Goal: Check status: Check status

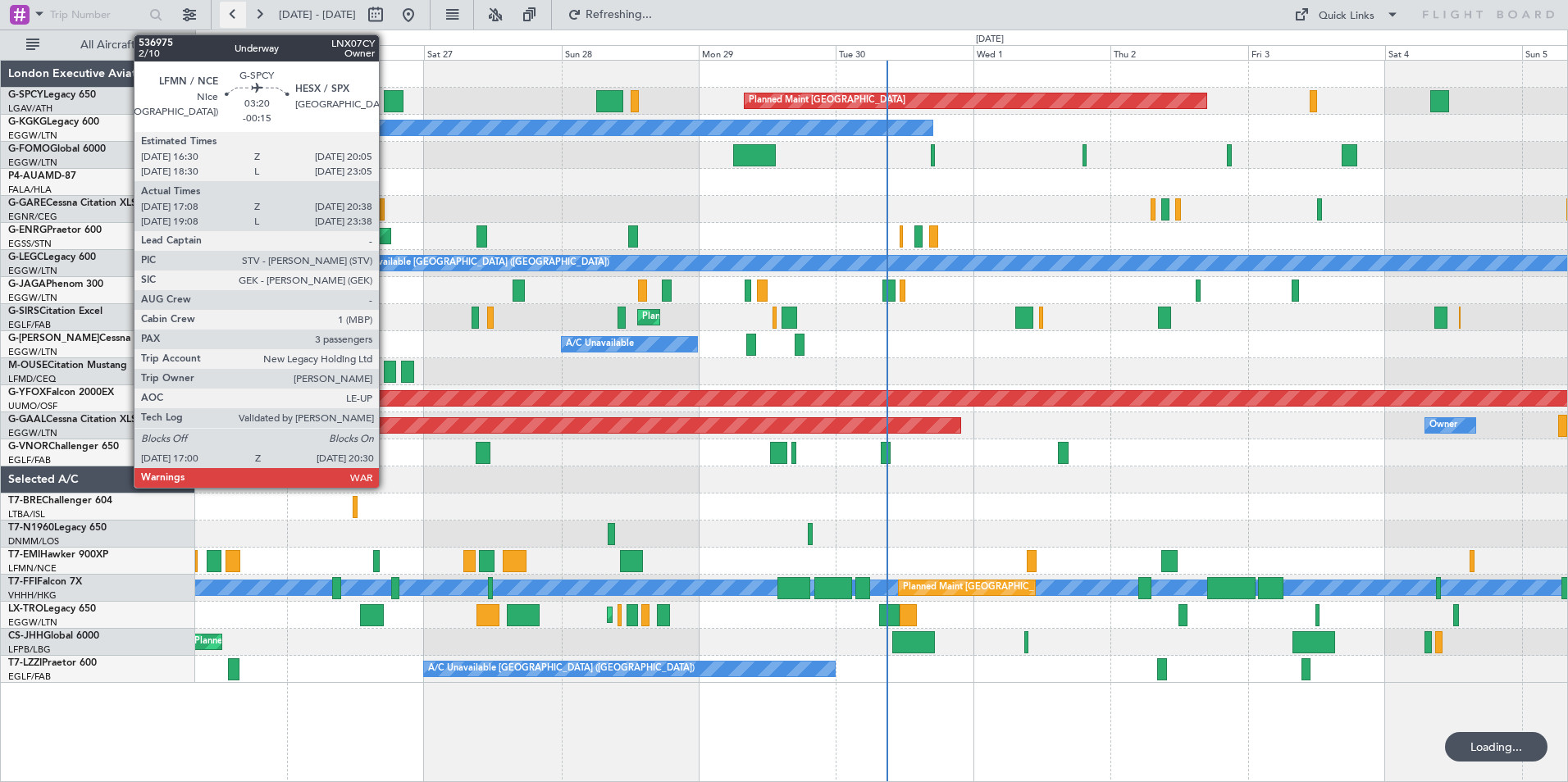
click at [231, 9] on button at bounding box center [233, 15] width 27 height 26
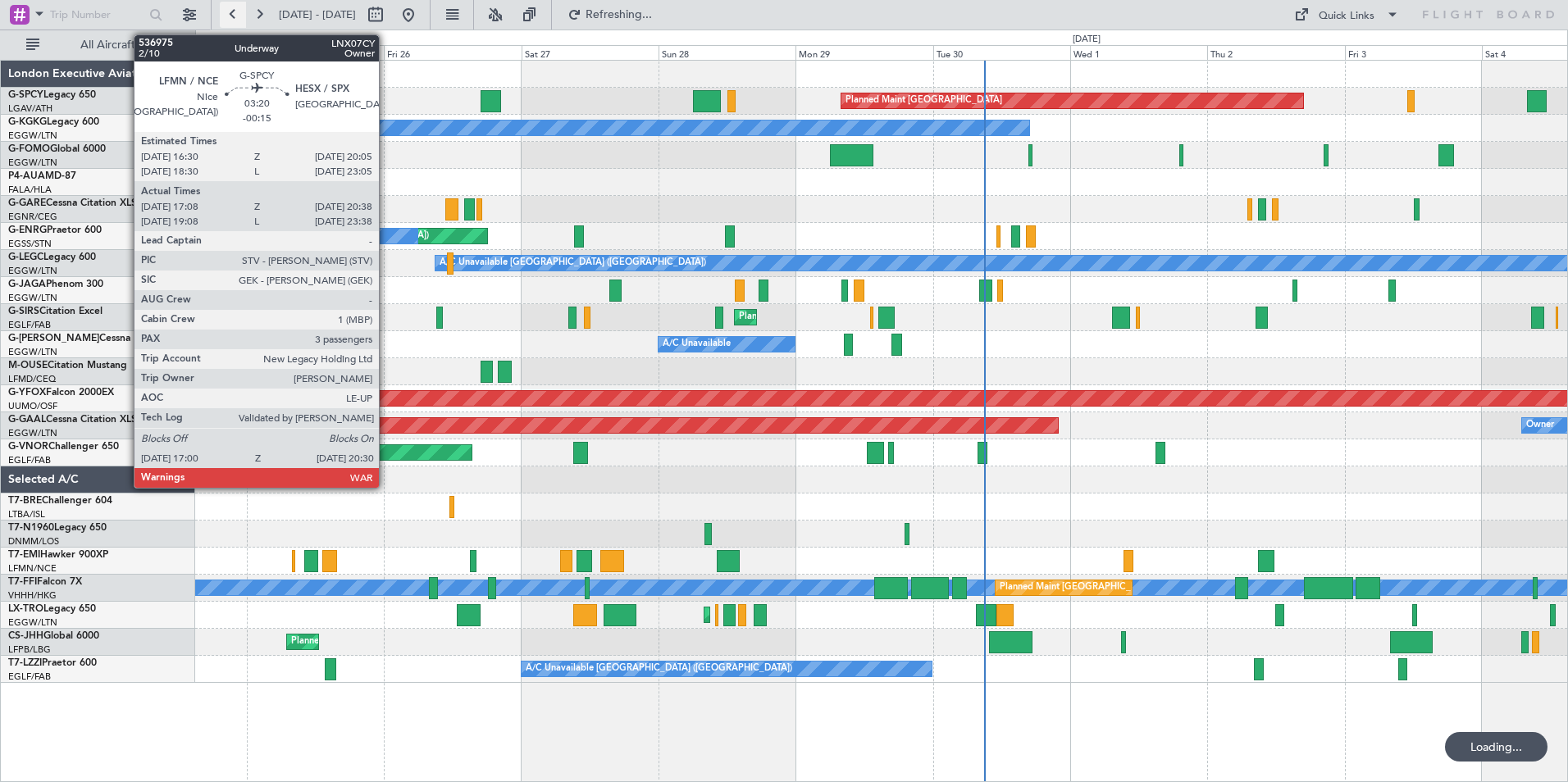
click at [231, 9] on button at bounding box center [233, 15] width 27 height 26
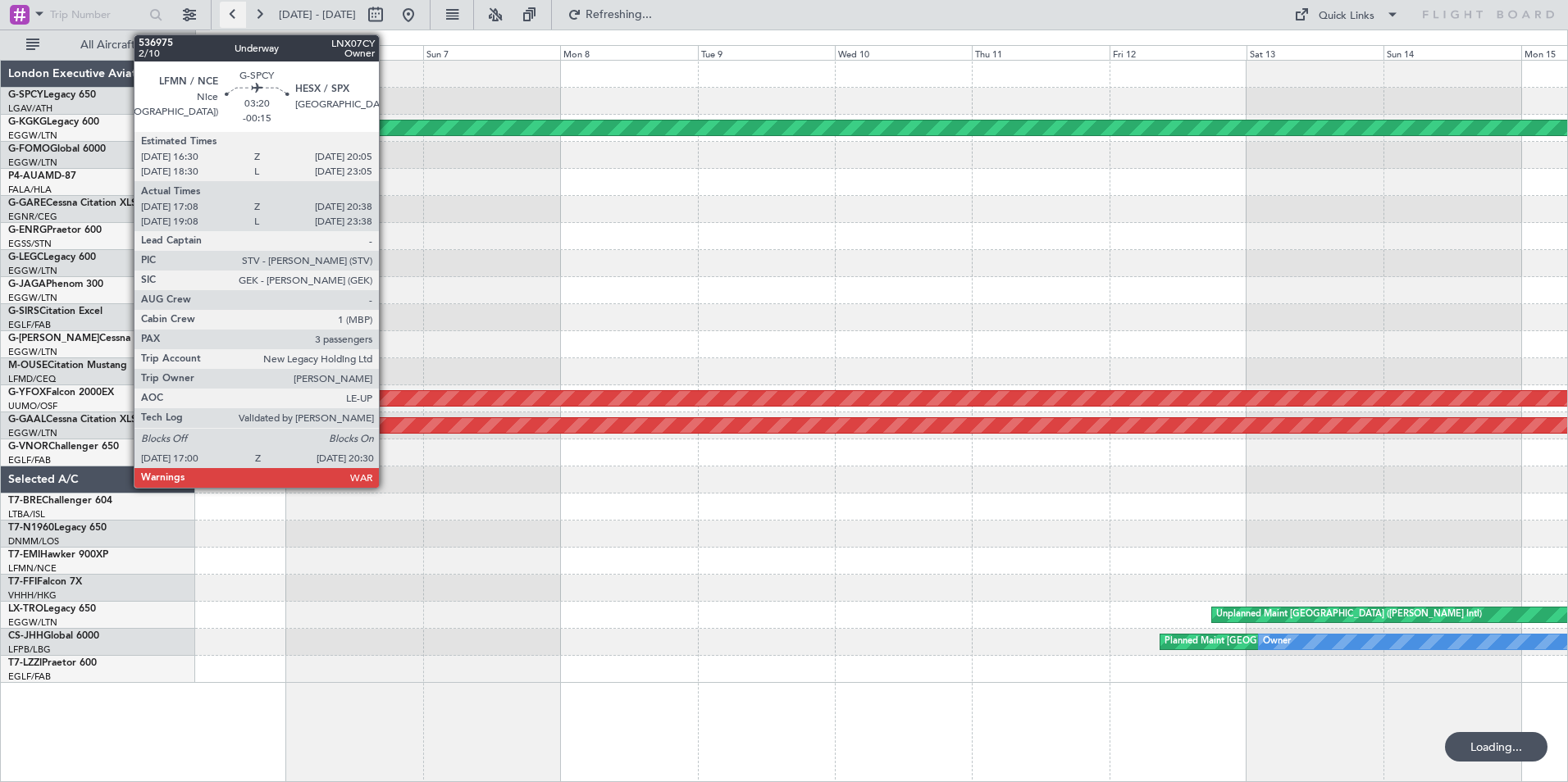
click at [231, 9] on button at bounding box center [233, 15] width 27 height 26
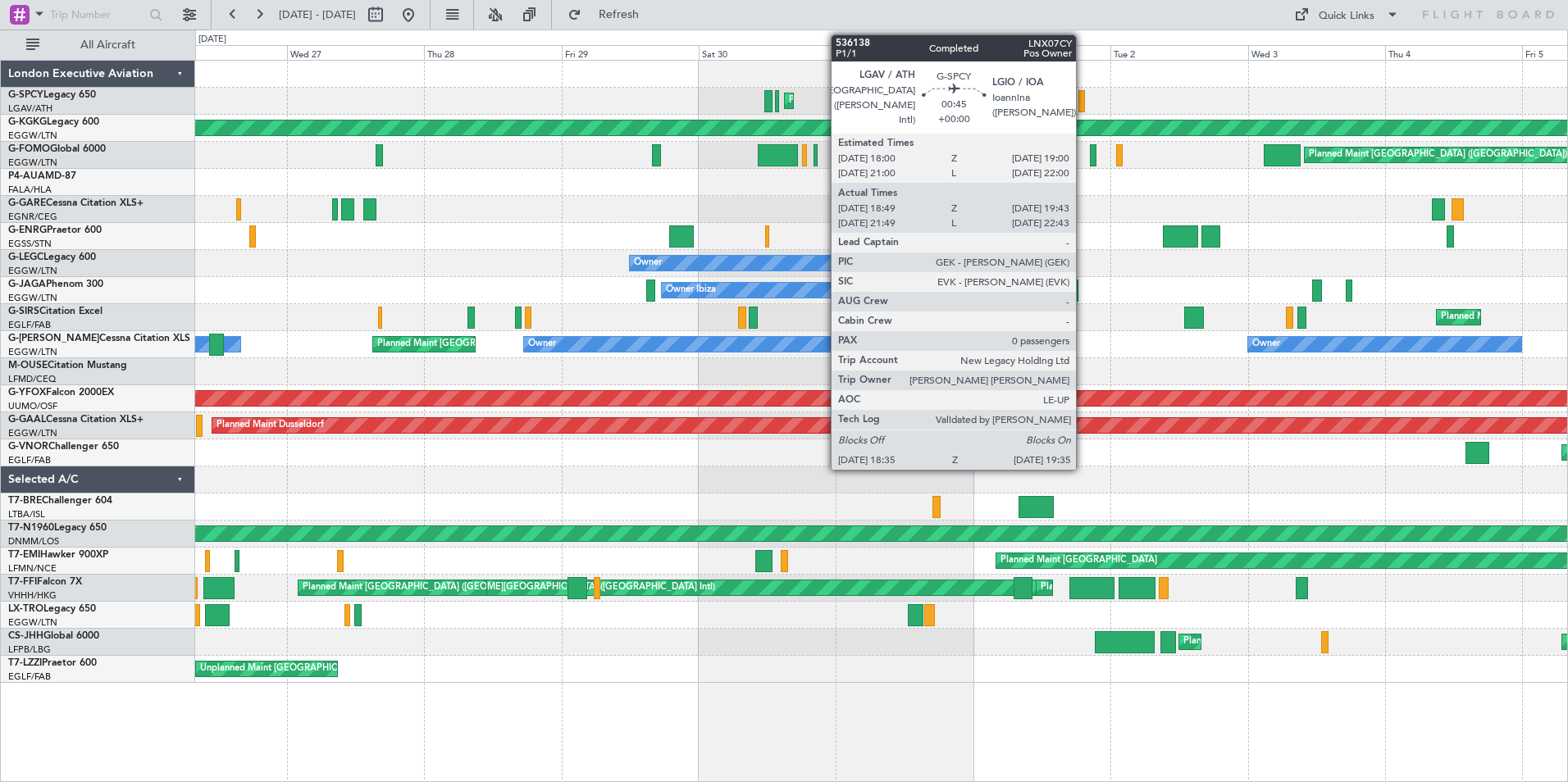
click at [1083, 103] on div at bounding box center [1081, 101] width 6 height 22
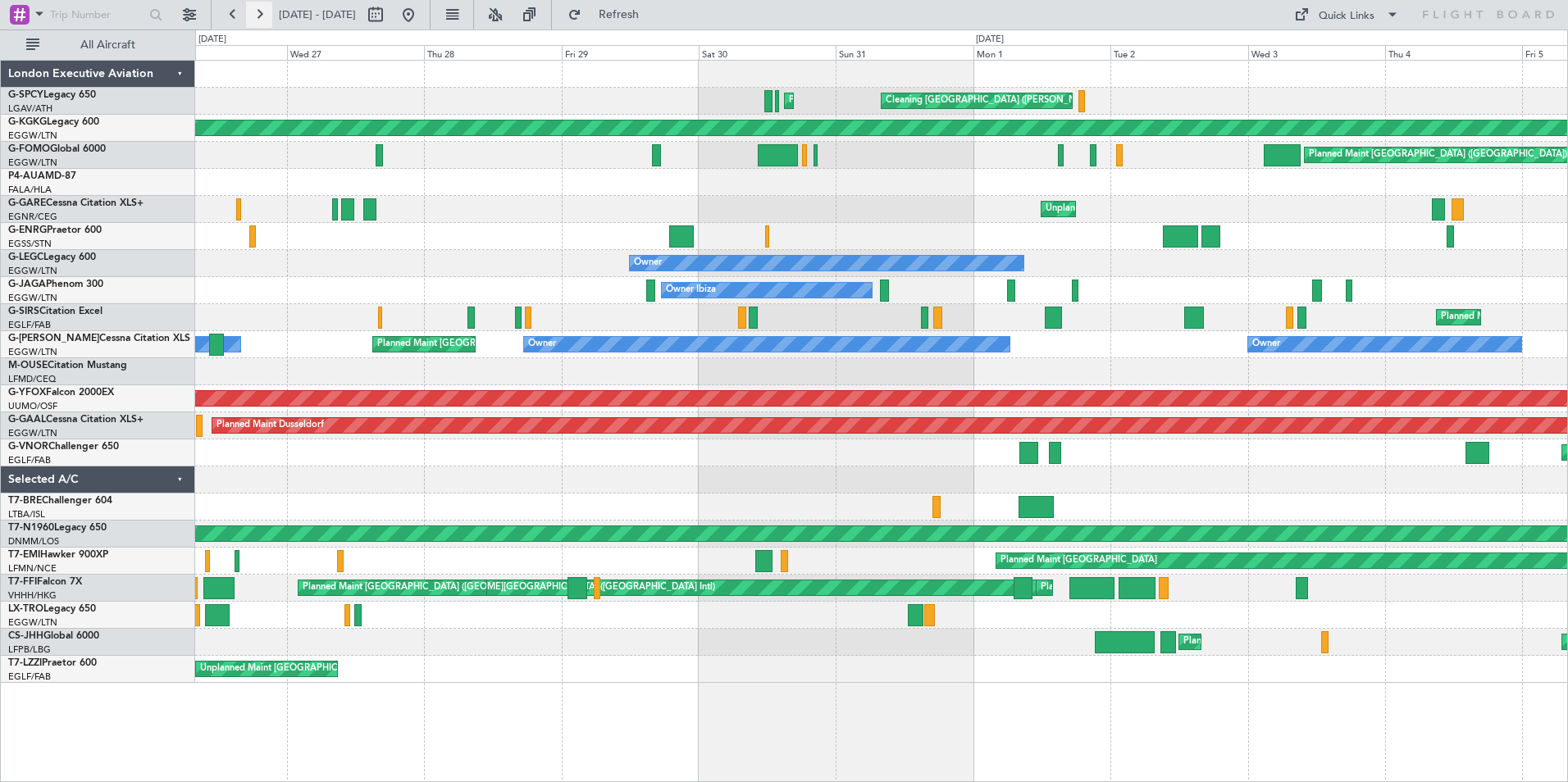
click at [256, 15] on button at bounding box center [259, 15] width 27 height 26
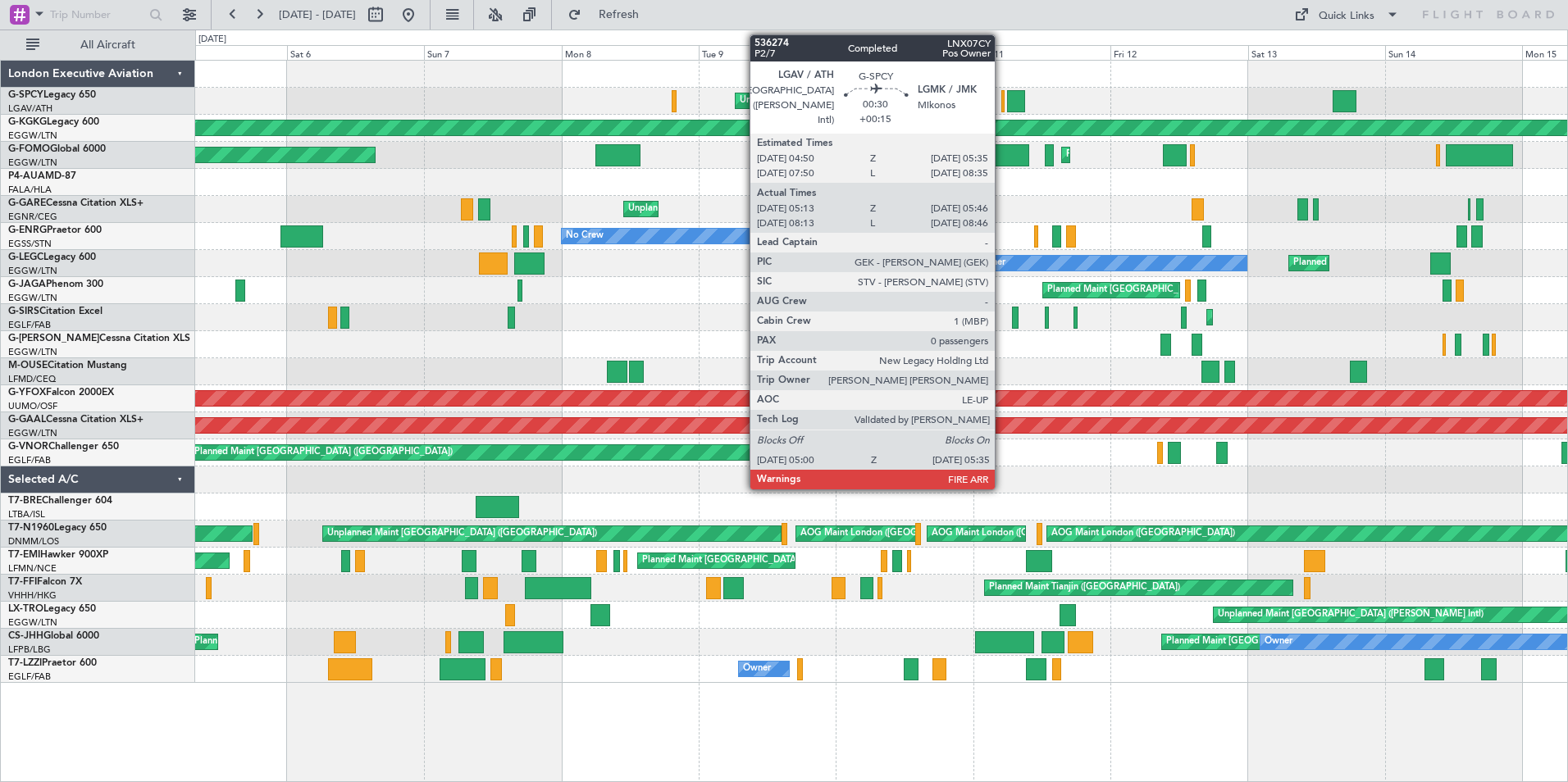
click at [1002, 103] on div at bounding box center [1003, 101] width 4 height 22
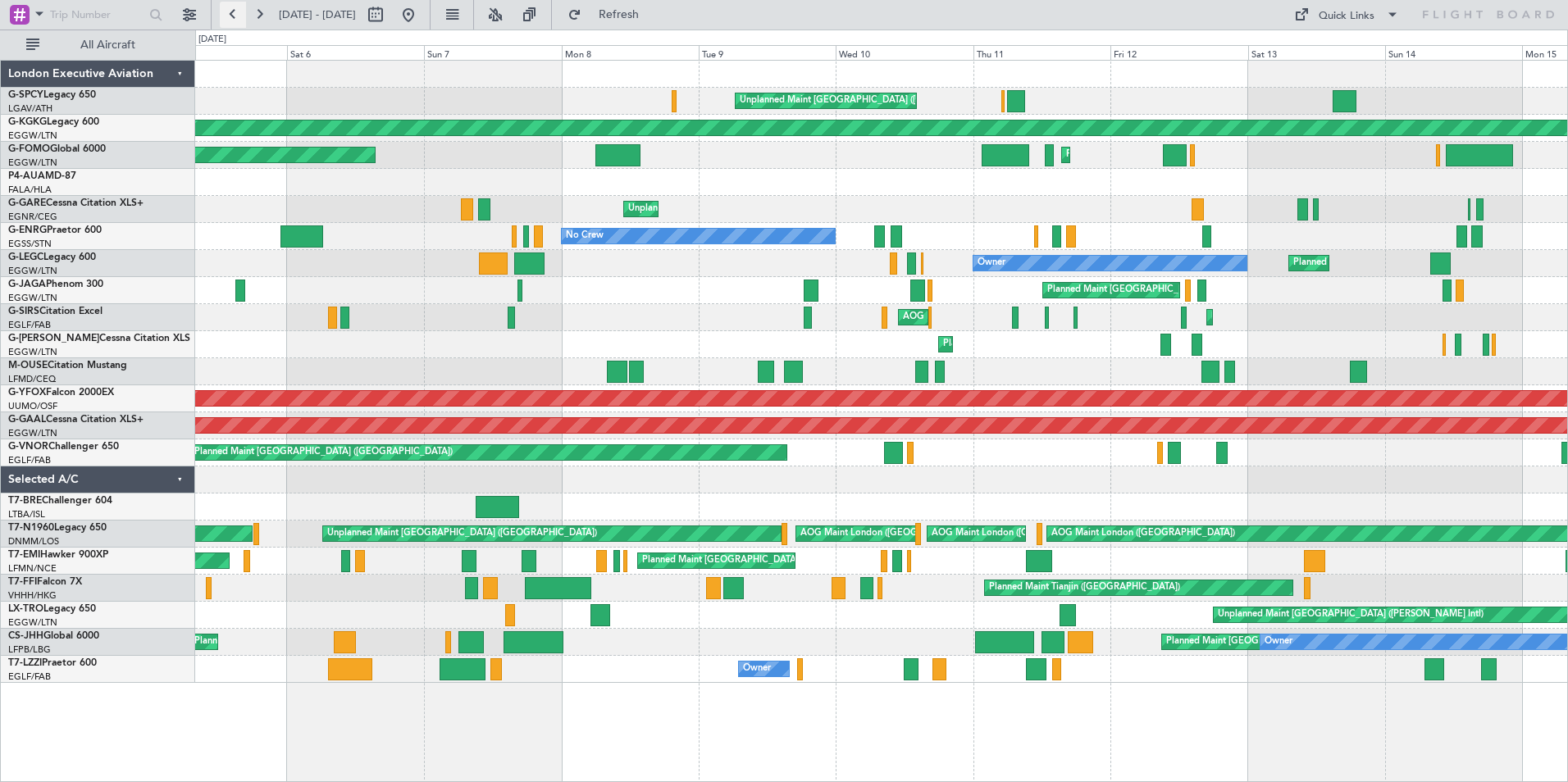
click at [229, 17] on button at bounding box center [233, 15] width 27 height 26
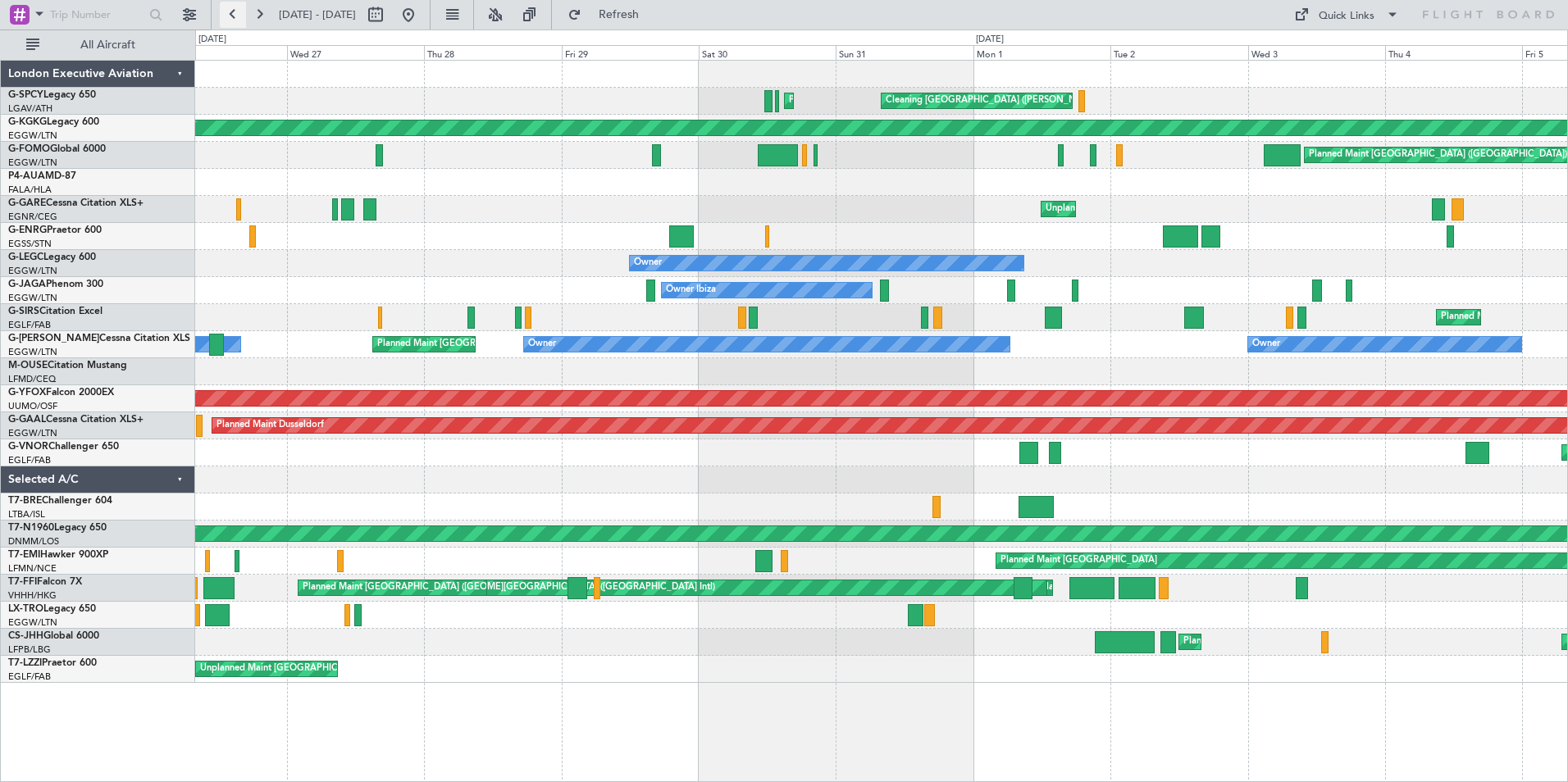
click at [229, 17] on button at bounding box center [233, 15] width 27 height 26
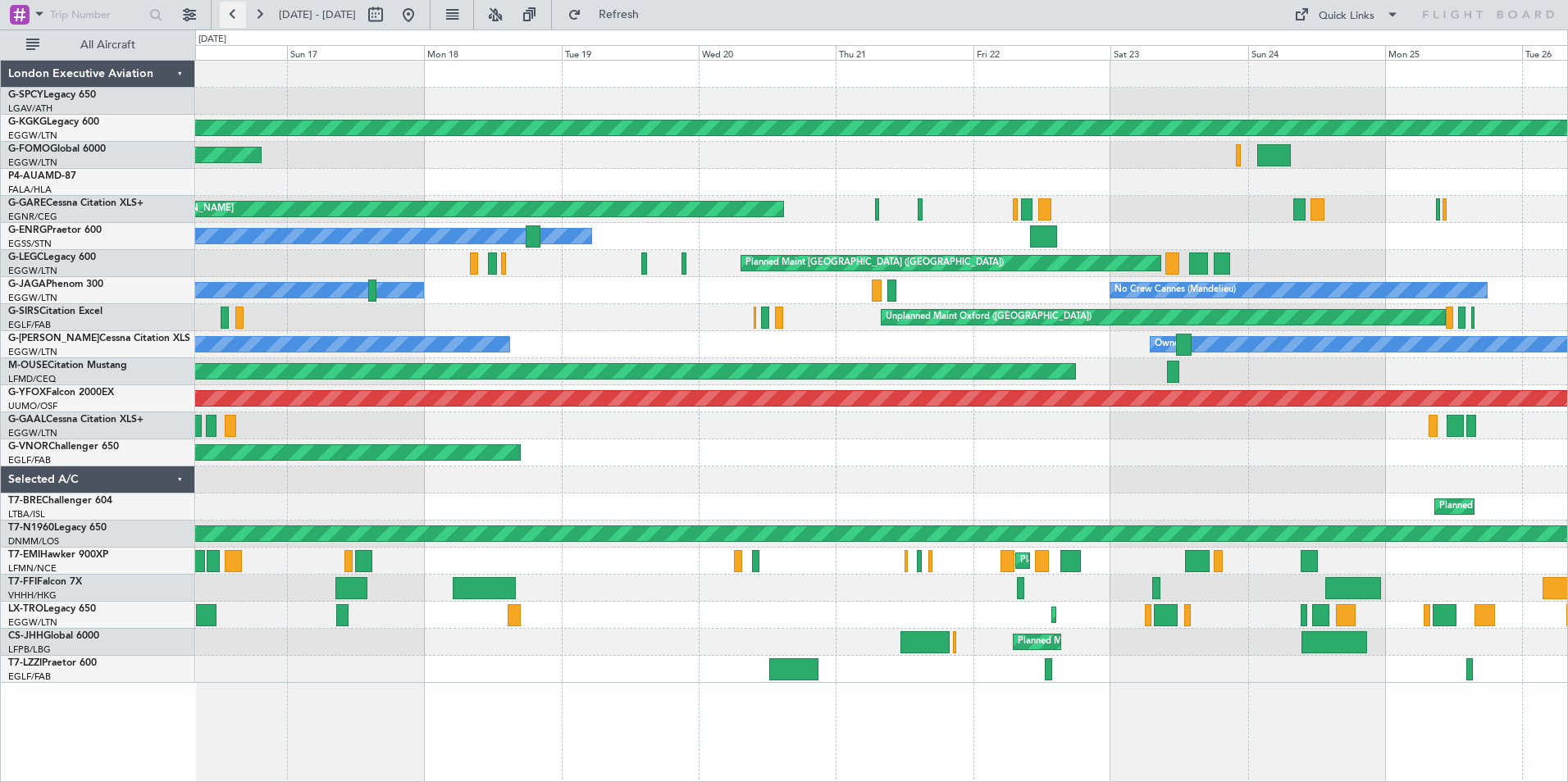
click at [229, 17] on button at bounding box center [233, 15] width 27 height 26
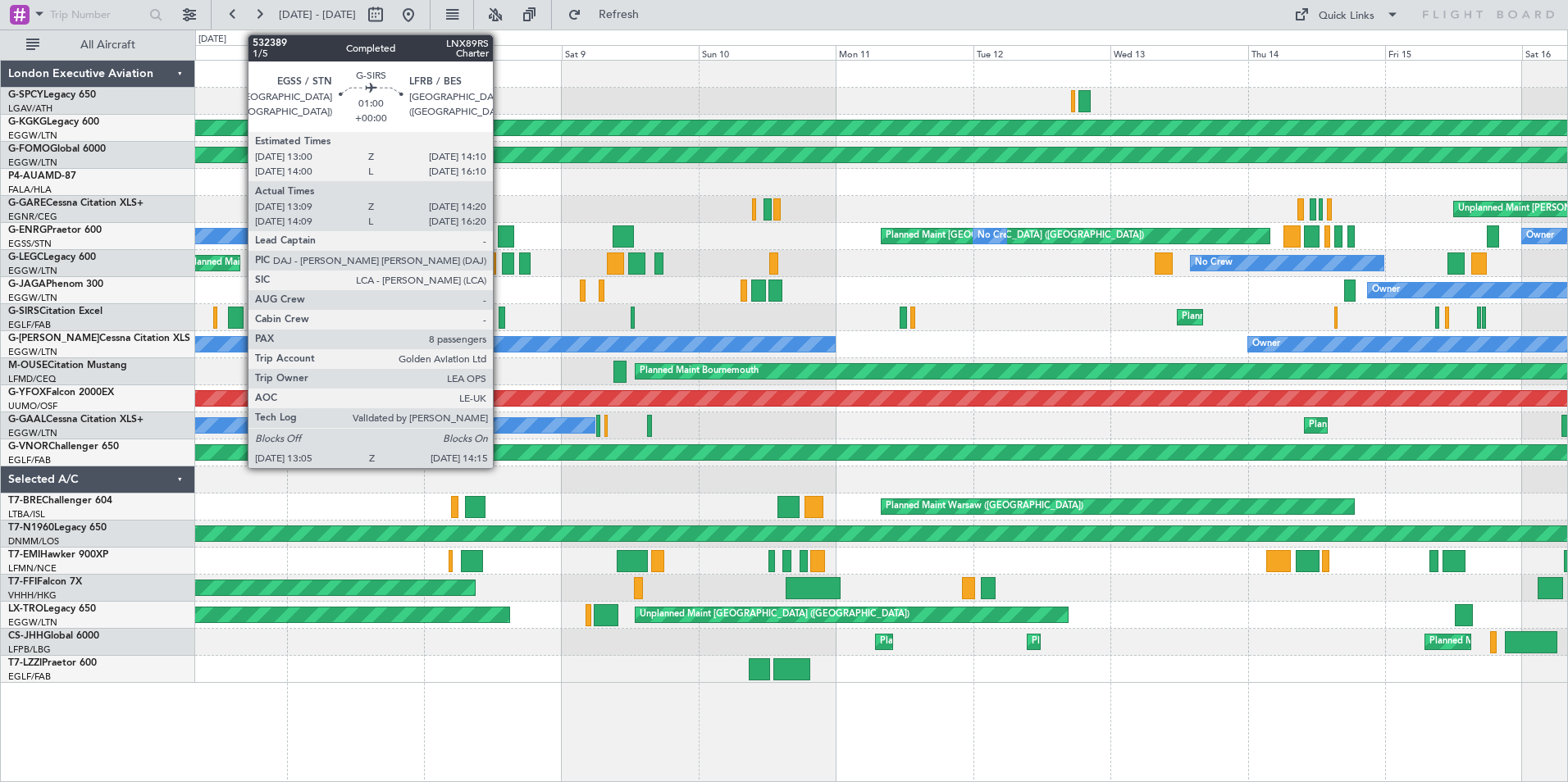
click at [500, 320] on div at bounding box center [502, 318] width 8 height 22
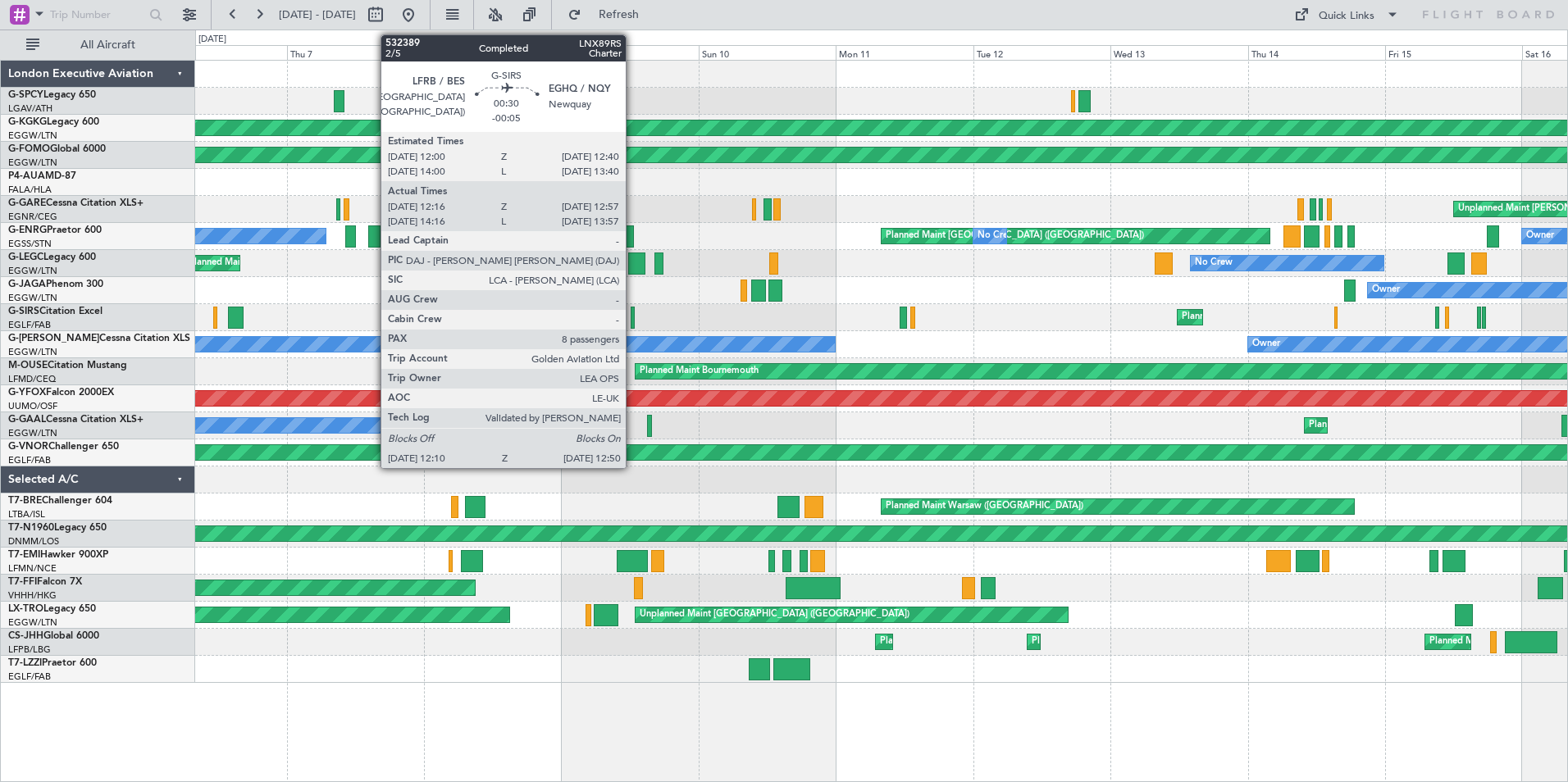
click at [633, 315] on div at bounding box center [632, 318] width 4 height 22
click at [631, 313] on div at bounding box center [632, 318] width 4 height 22
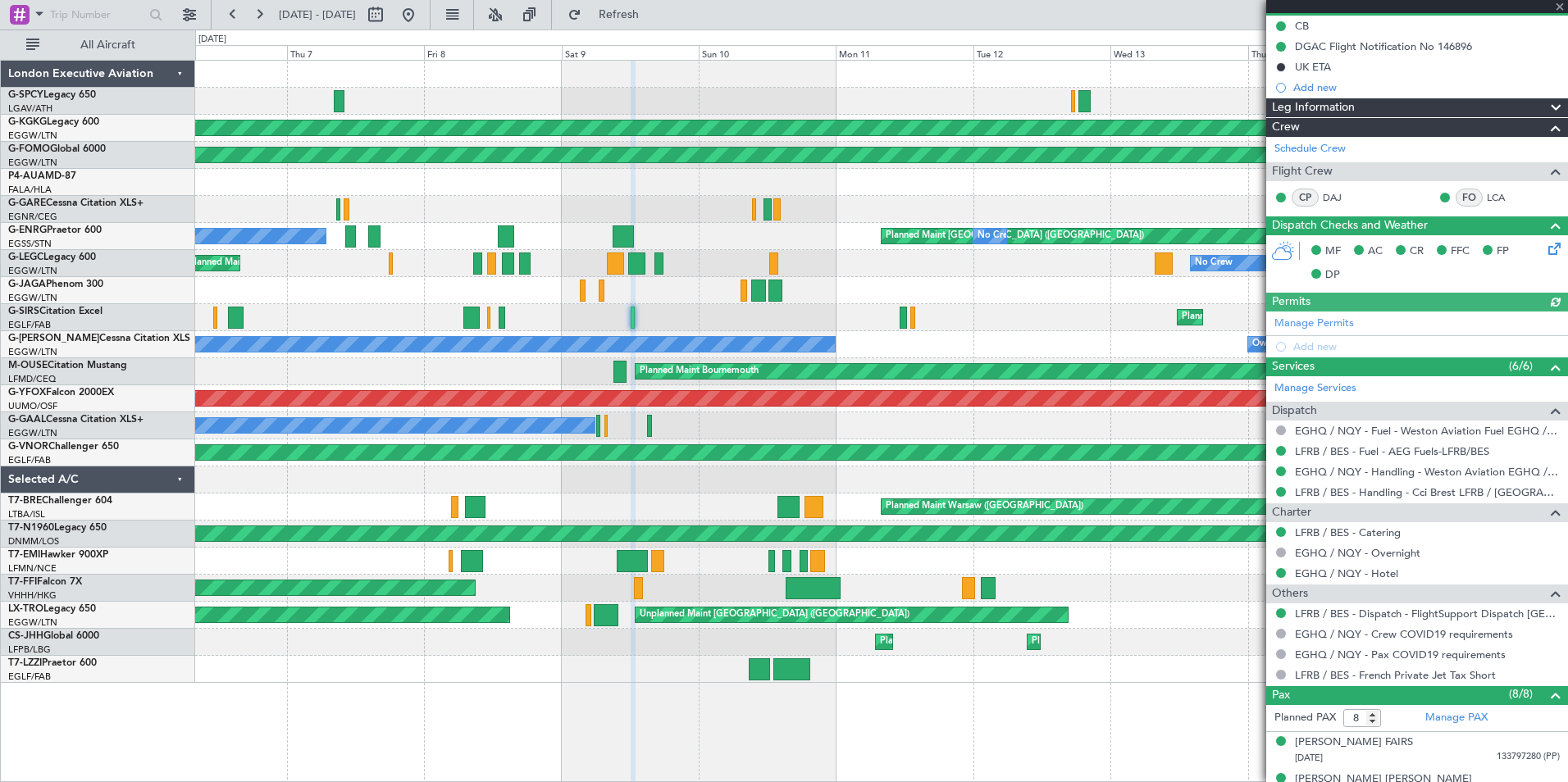
scroll to position [409, 0]
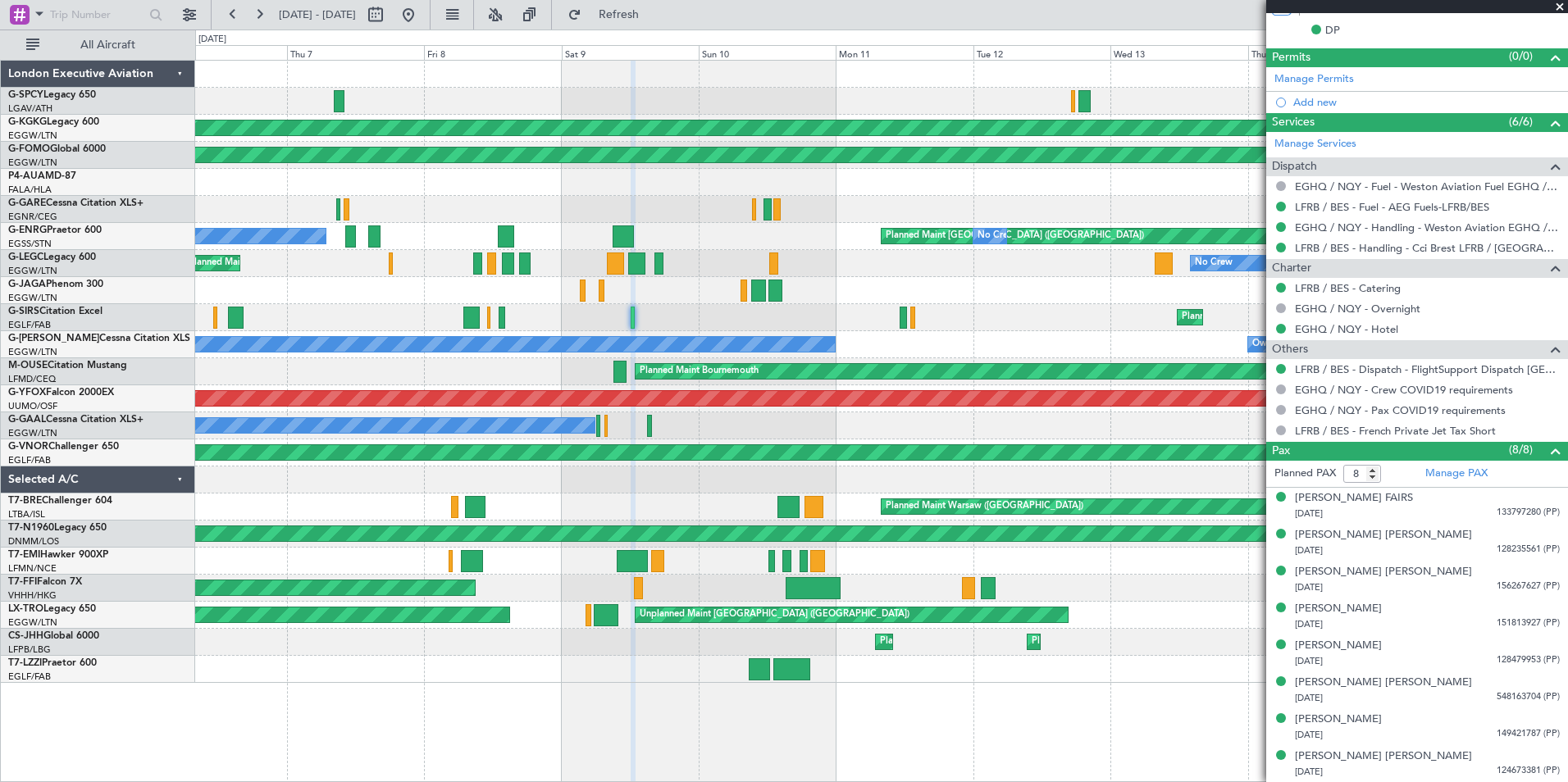
click at [1563, 5] on span at bounding box center [1559, 7] width 16 height 15
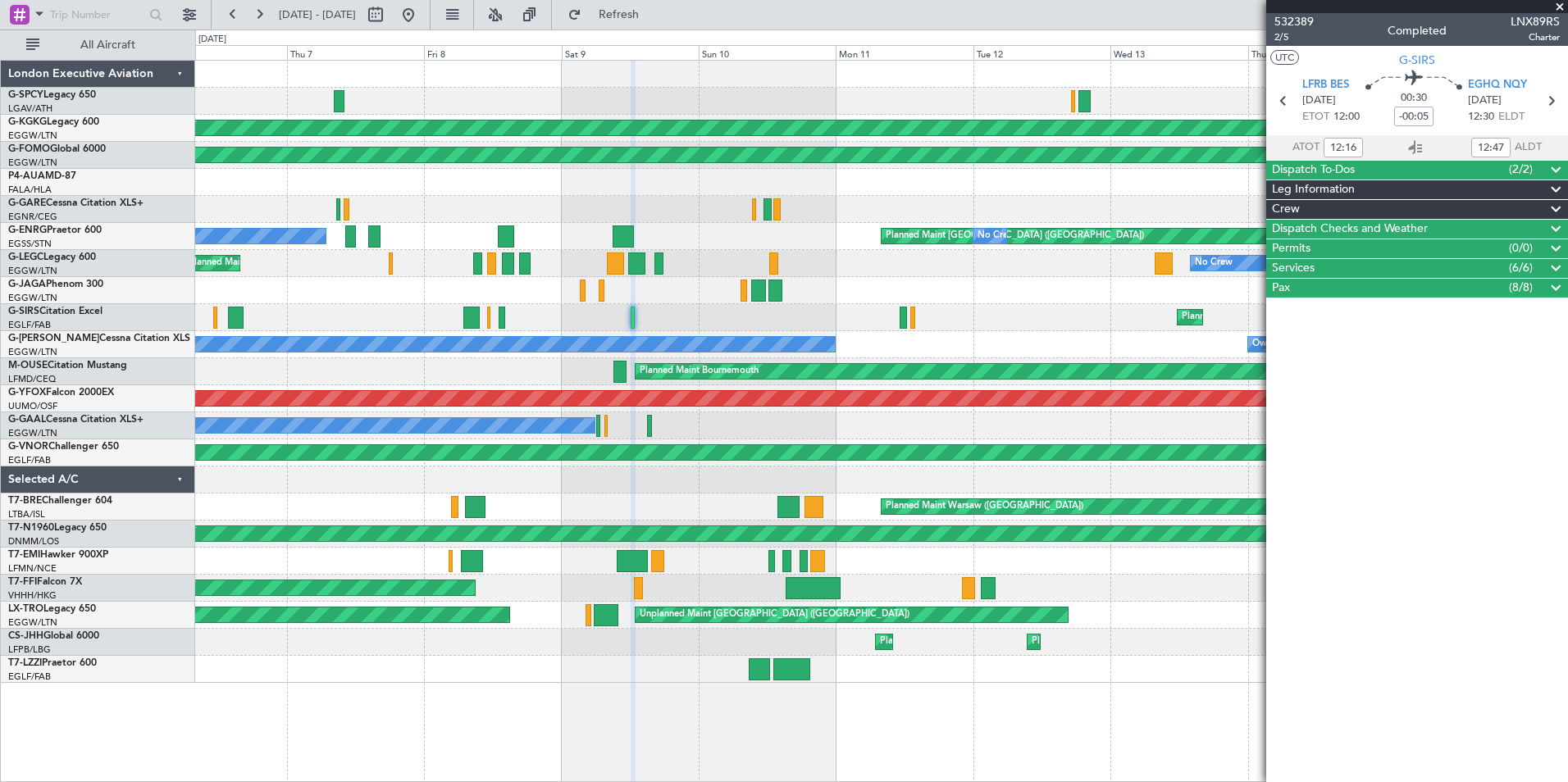
scroll to position [0, 0]
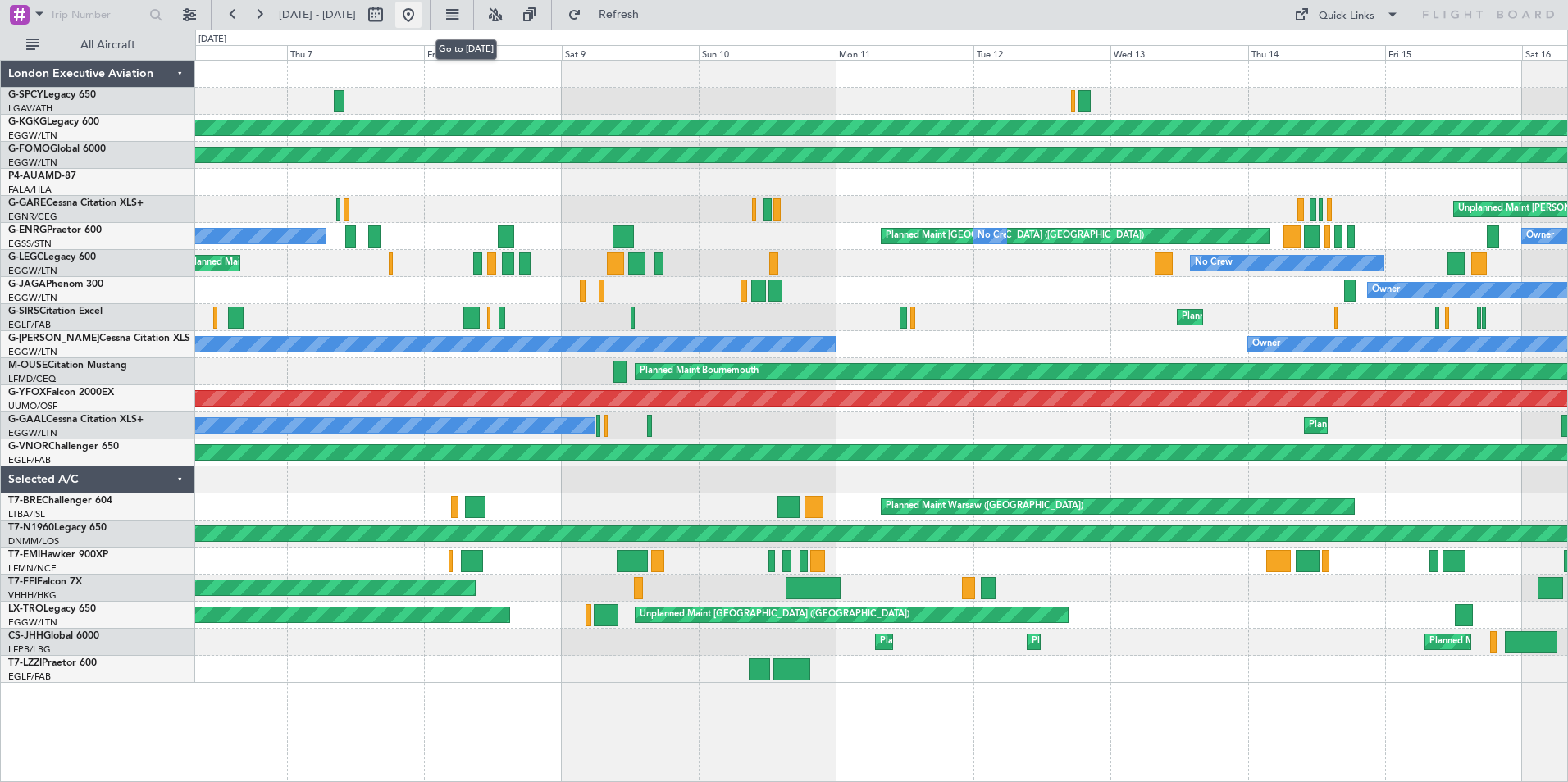
click at [421, 20] on button at bounding box center [408, 15] width 27 height 26
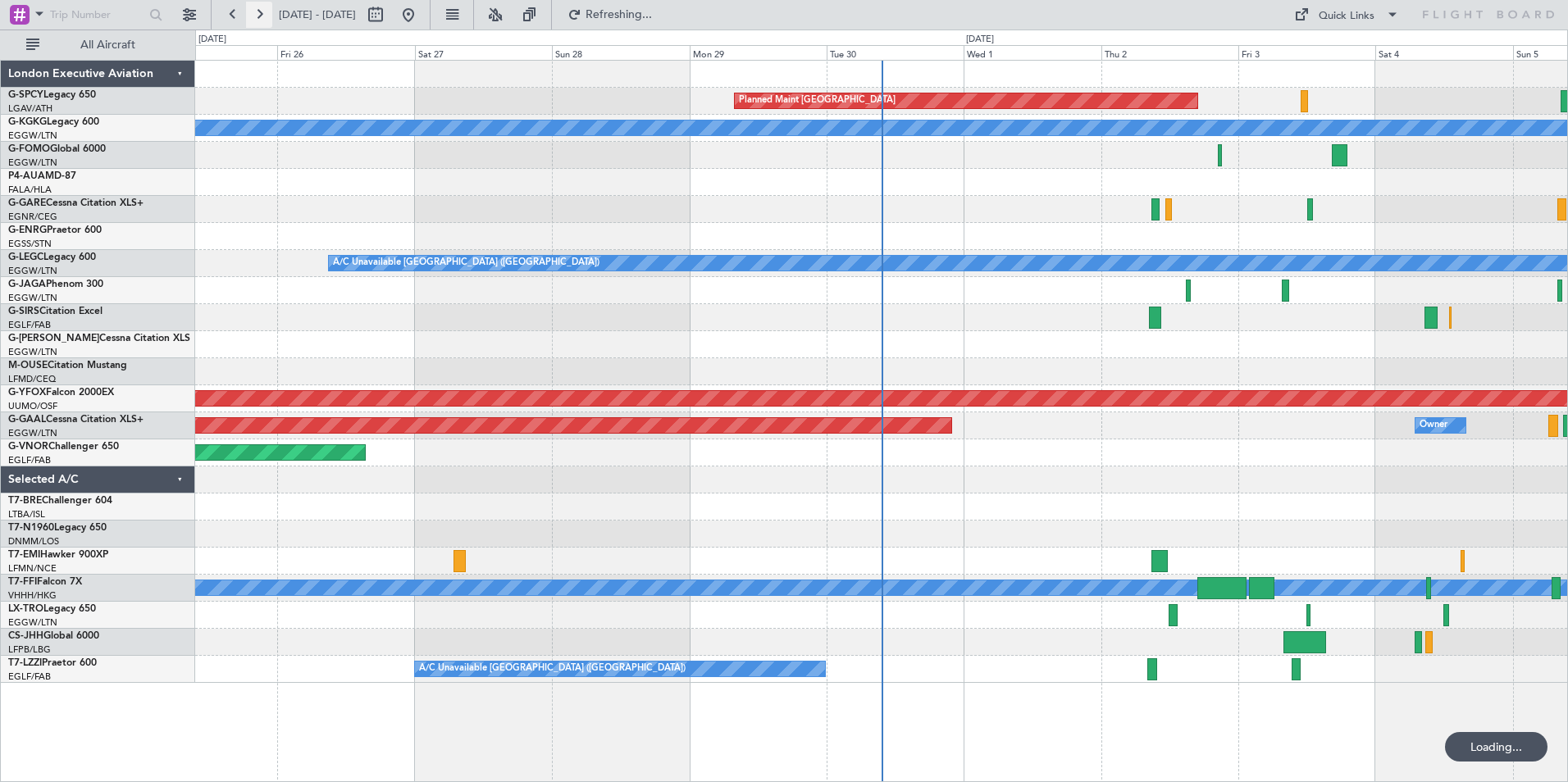
click at [262, 5] on button at bounding box center [259, 15] width 27 height 26
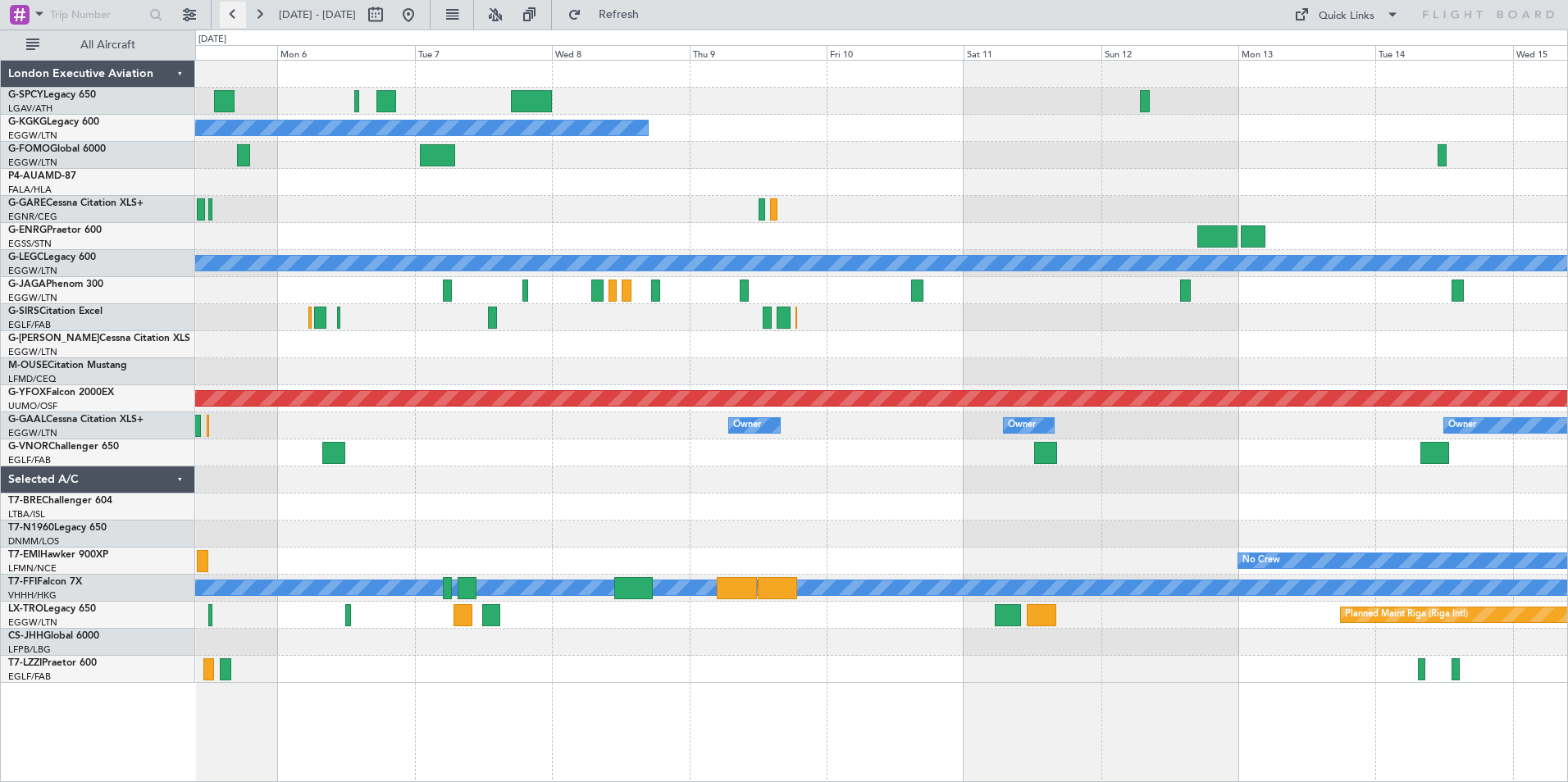
click at [229, 18] on button at bounding box center [233, 15] width 27 height 26
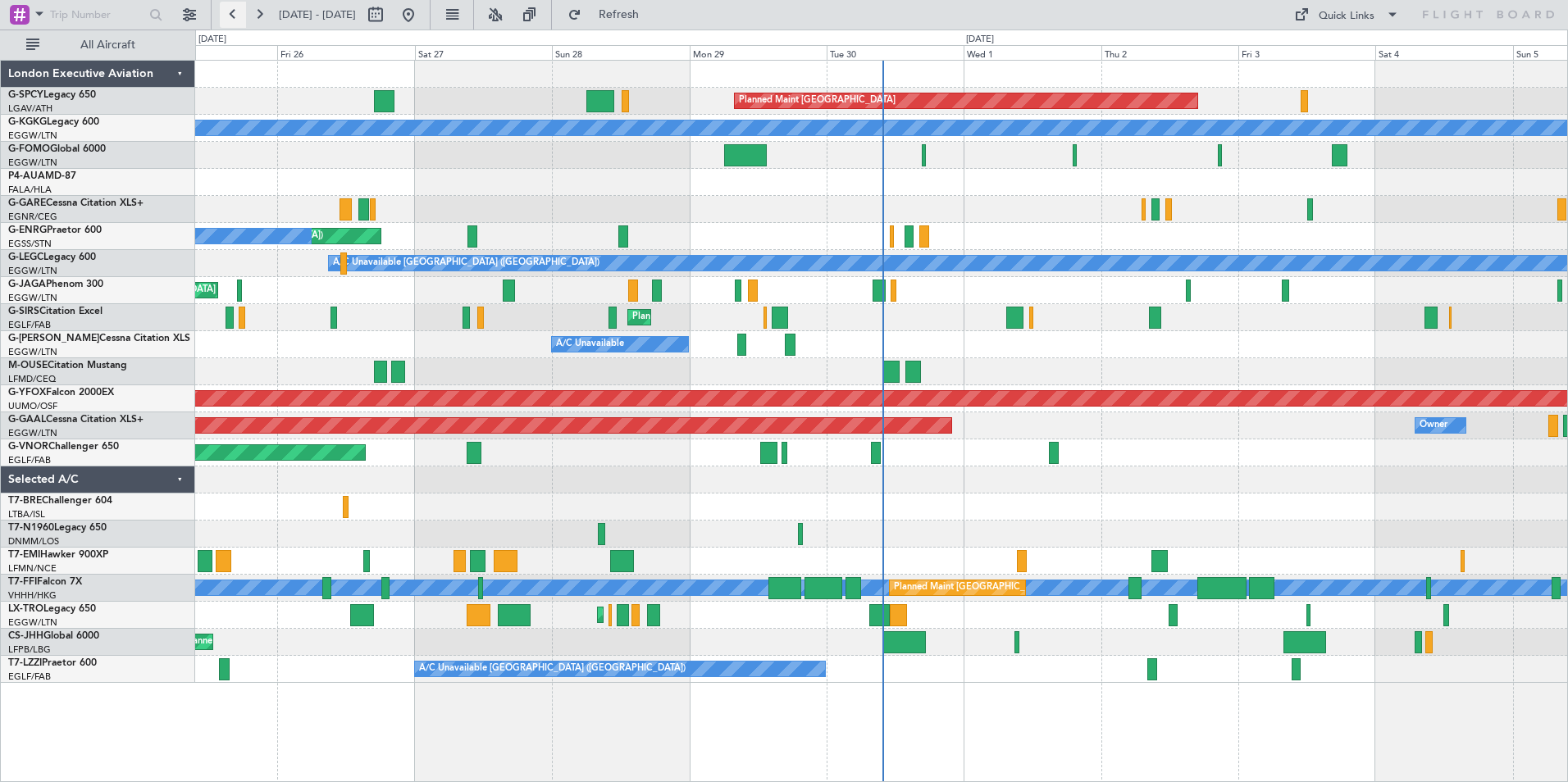
click at [229, 18] on button at bounding box center [233, 15] width 27 height 26
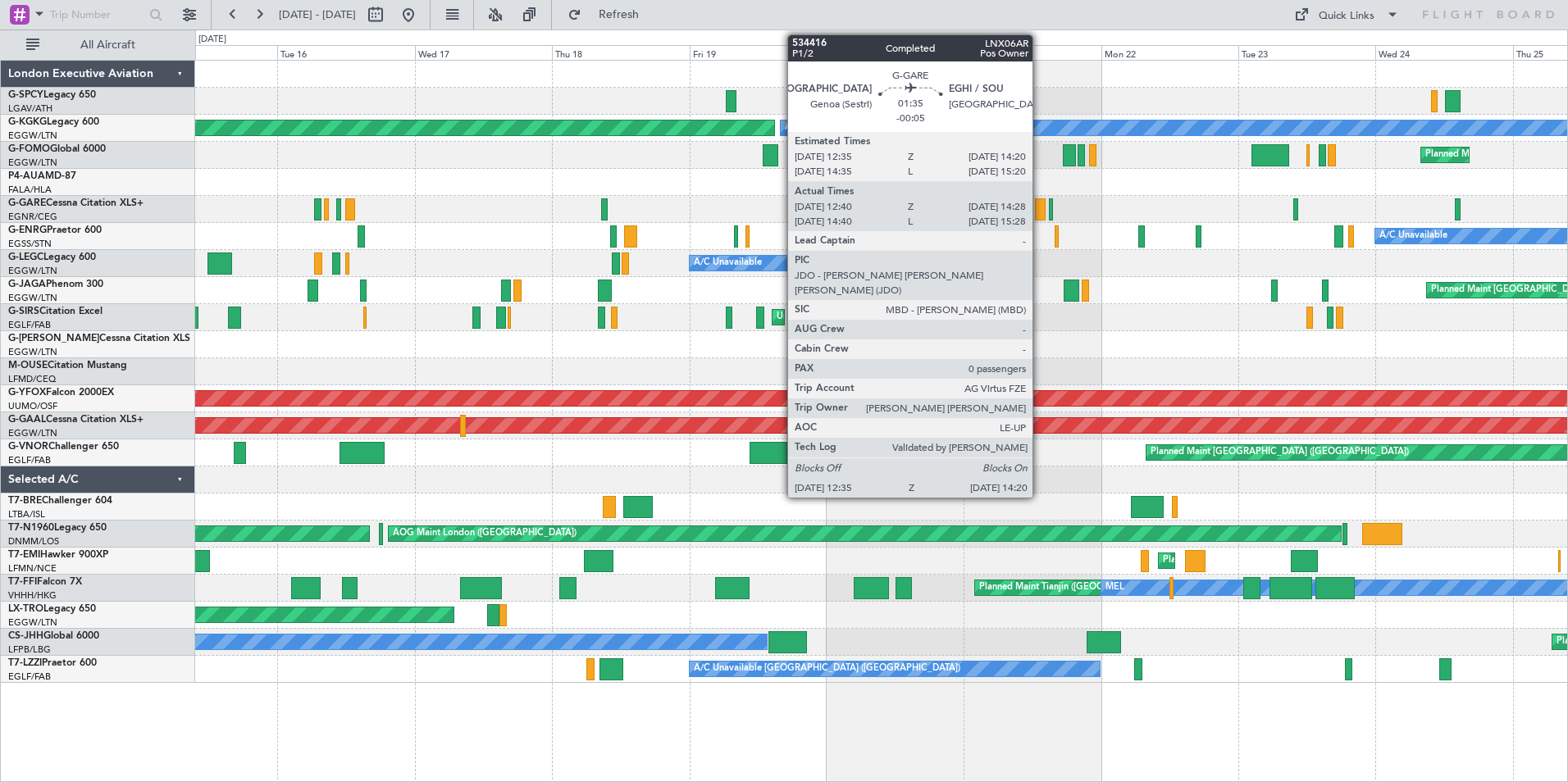
click at [1040, 209] on div at bounding box center [1040, 209] width 10 height 22
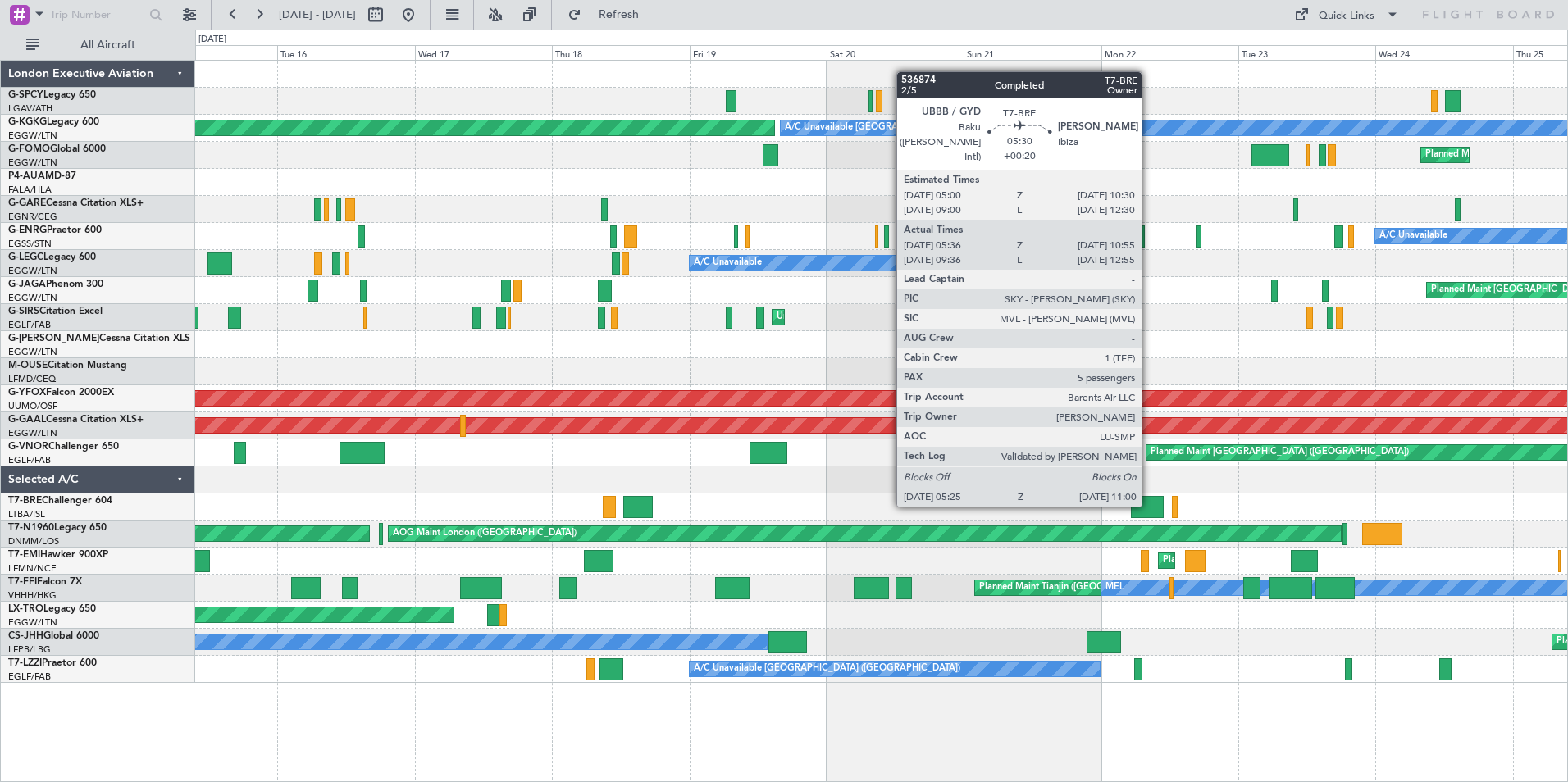
click at [1149, 503] on div at bounding box center [1146, 507] width 32 height 22
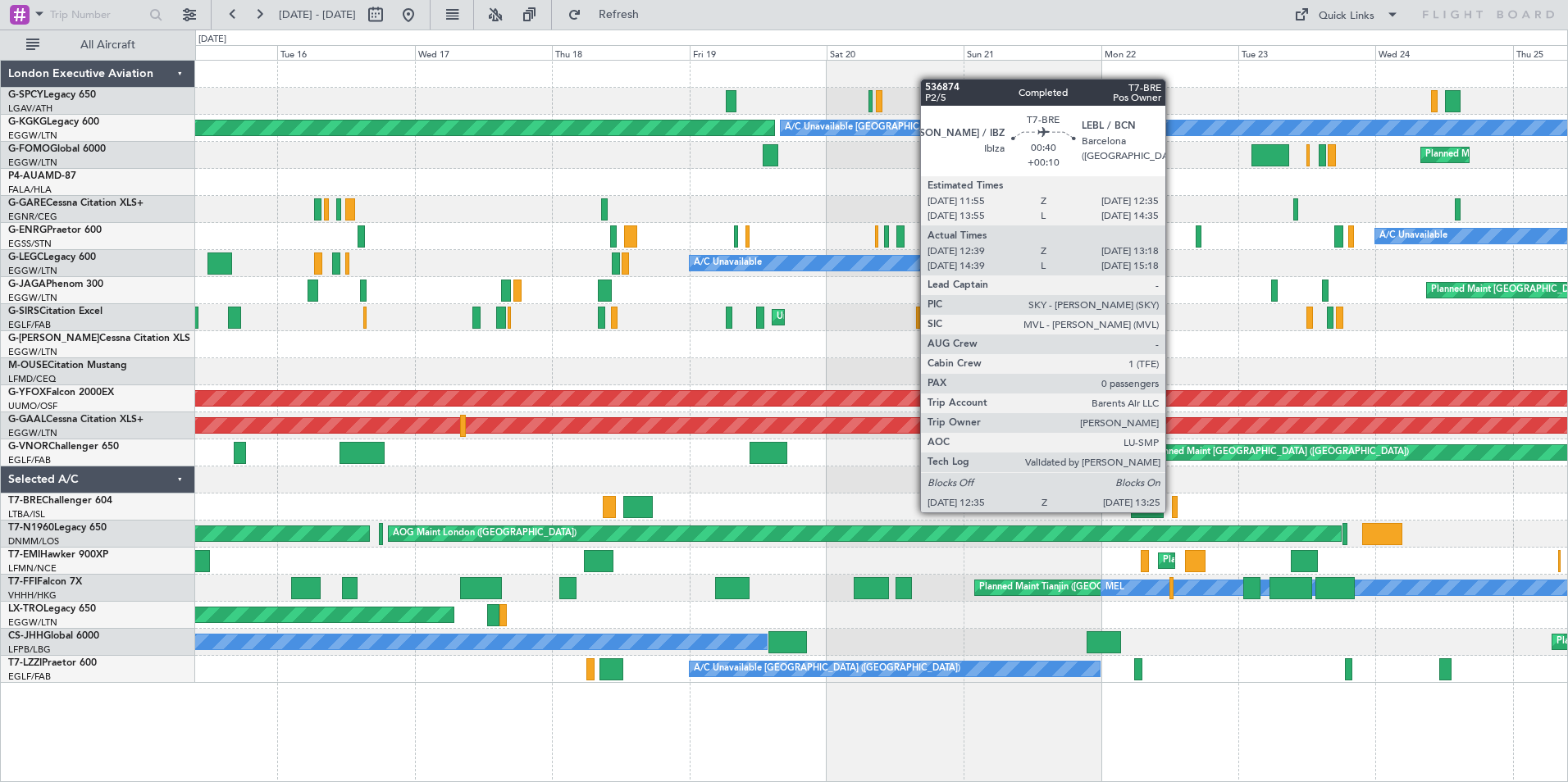
click at [1172, 510] on div at bounding box center [1174, 507] width 5 height 22
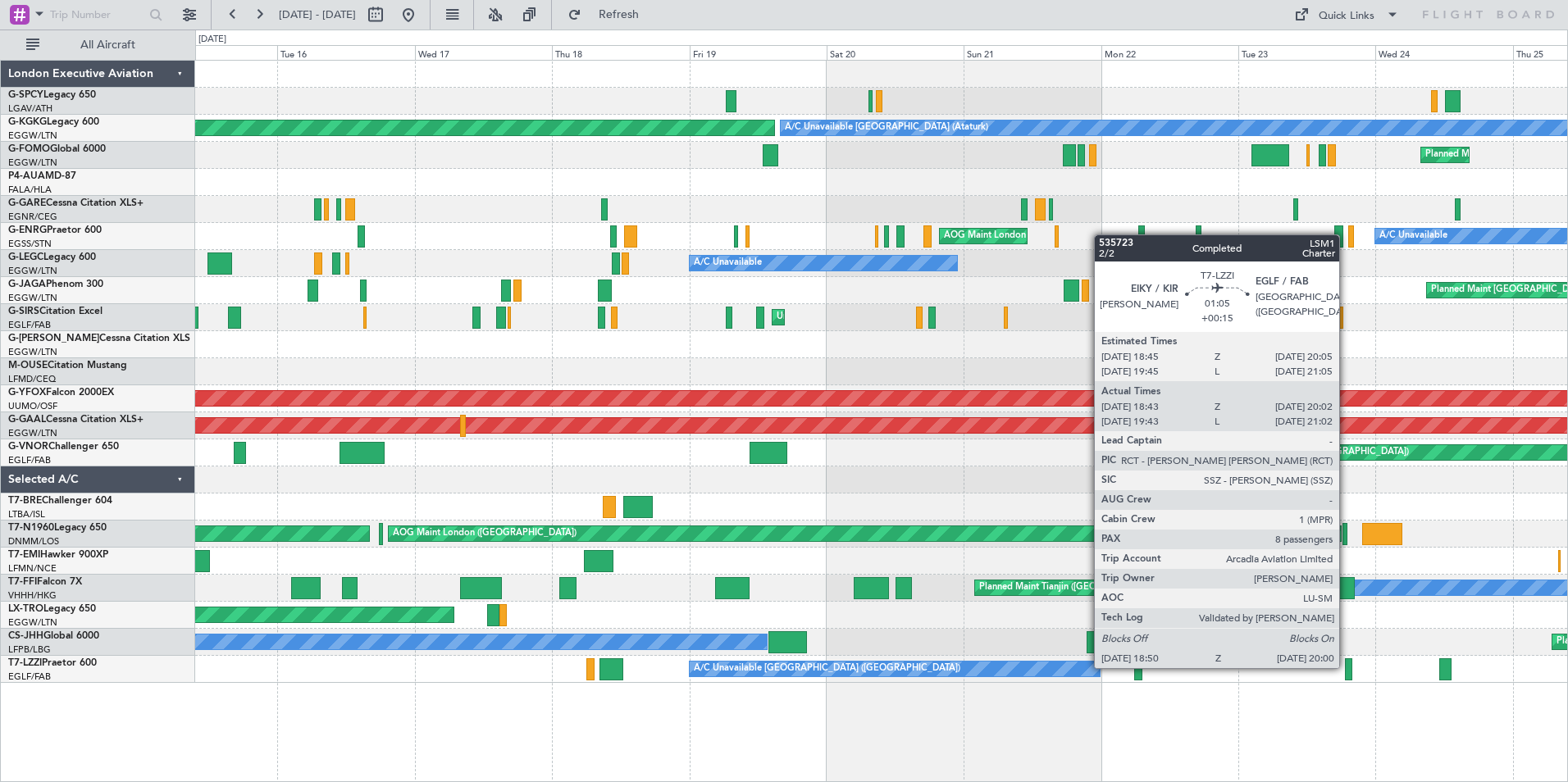
click at [1347, 667] on div at bounding box center [1348, 669] width 8 height 22
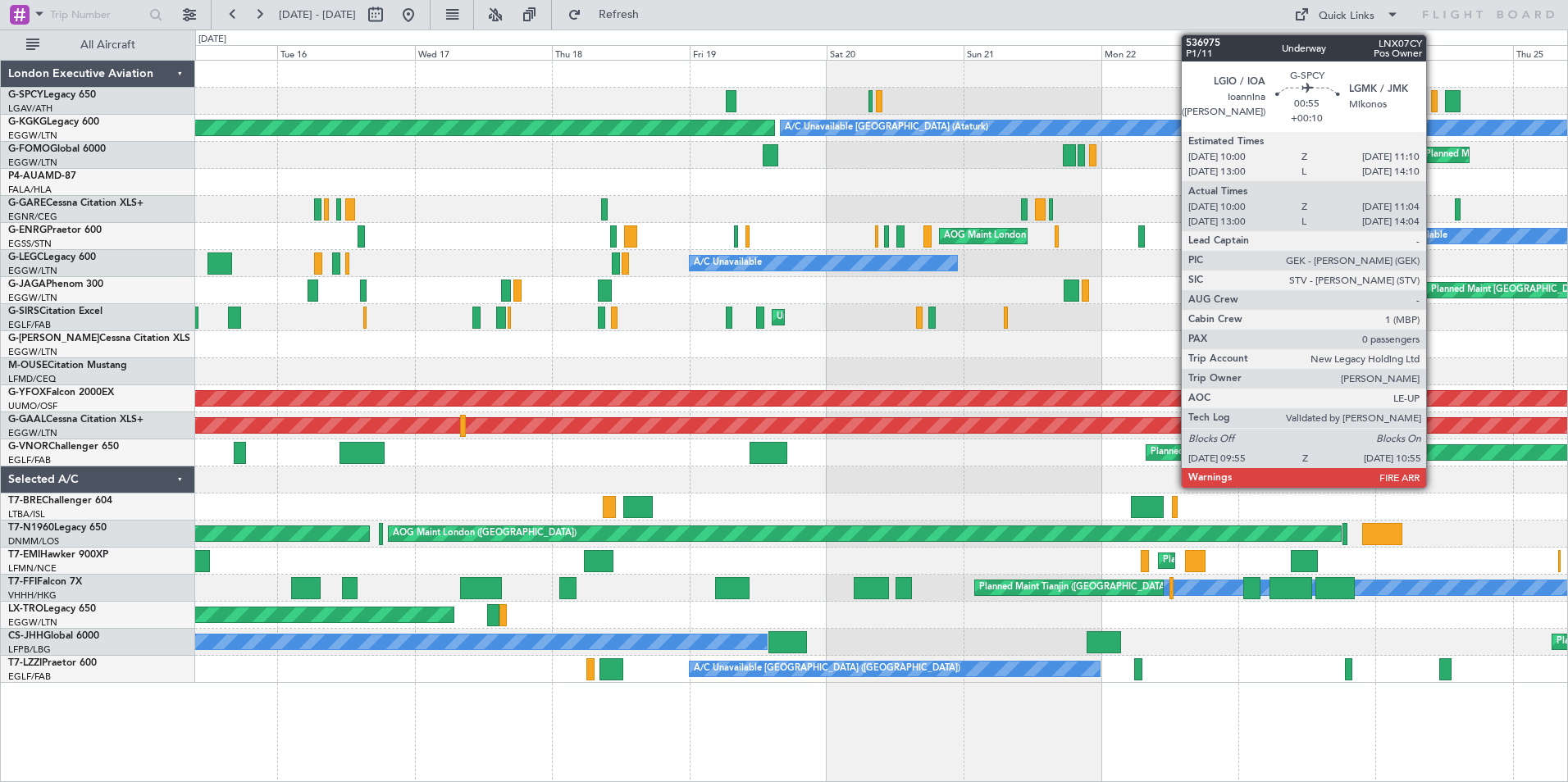
click at [1433, 103] on div at bounding box center [1433, 101] width 6 height 22
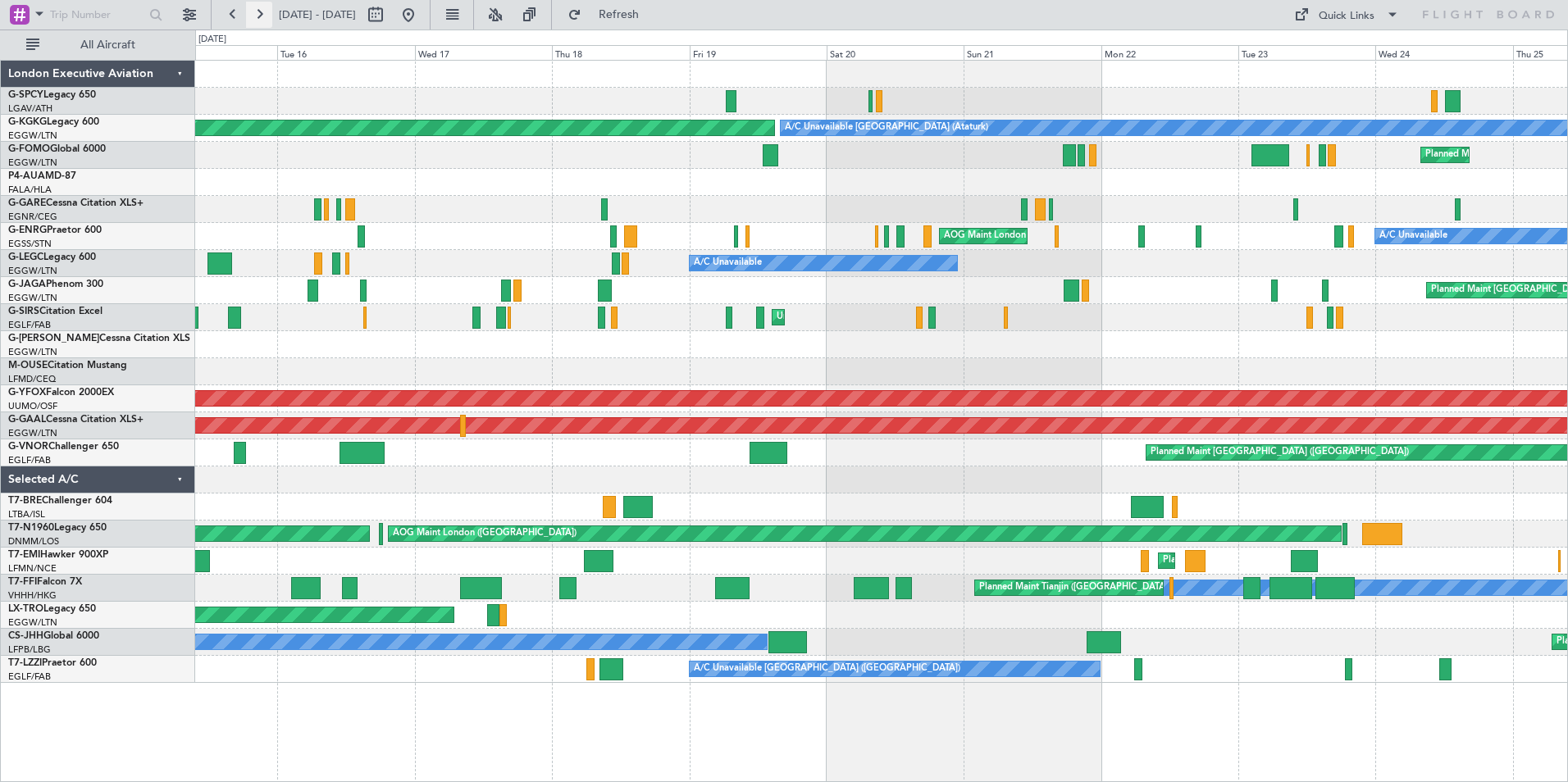
click at [256, 15] on button at bounding box center [259, 15] width 27 height 26
